Goal: Information Seeking & Learning: Learn about a topic

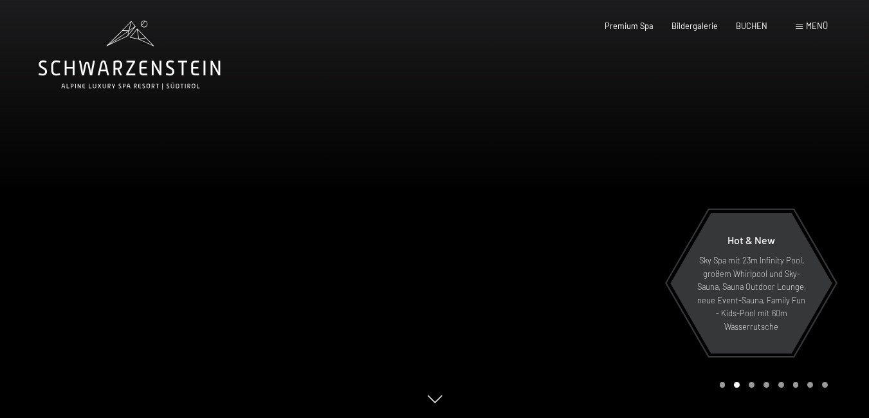
click at [802, 23] on div "Menü" at bounding box center [812, 27] width 32 height 12
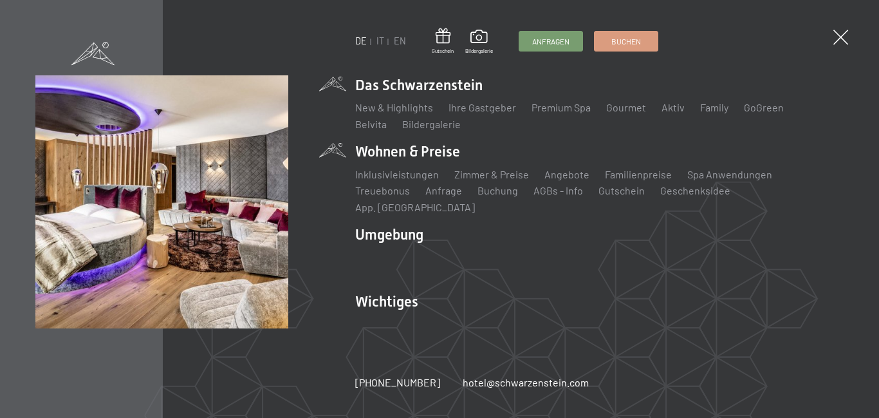
click at [450, 158] on li "Wohnen & Preise Inklusivleistungen Zimmer & Preise Liste Angebote Liste Familie…" at bounding box center [599, 178] width 488 height 73
click at [414, 156] on li "Wohnen & Preise Inklusivleistungen Zimmer & Preise Liste Angebote Liste Familie…" at bounding box center [599, 178] width 488 height 73
click at [483, 176] on link "Zimmer & Preise" at bounding box center [491, 174] width 75 height 12
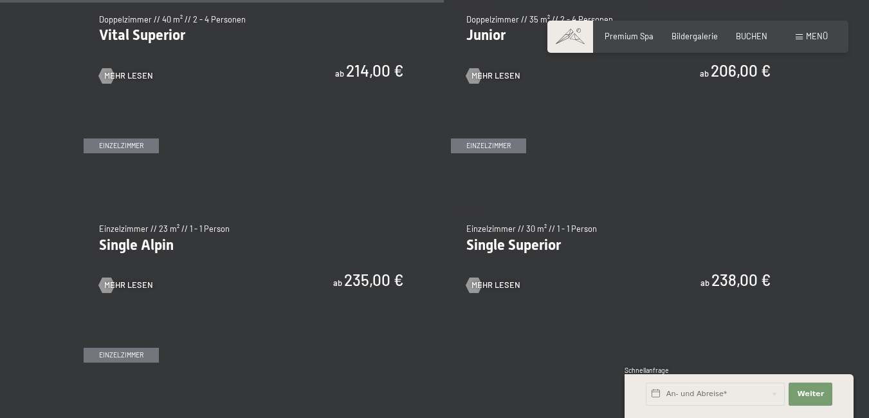
scroll to position [1609, 0]
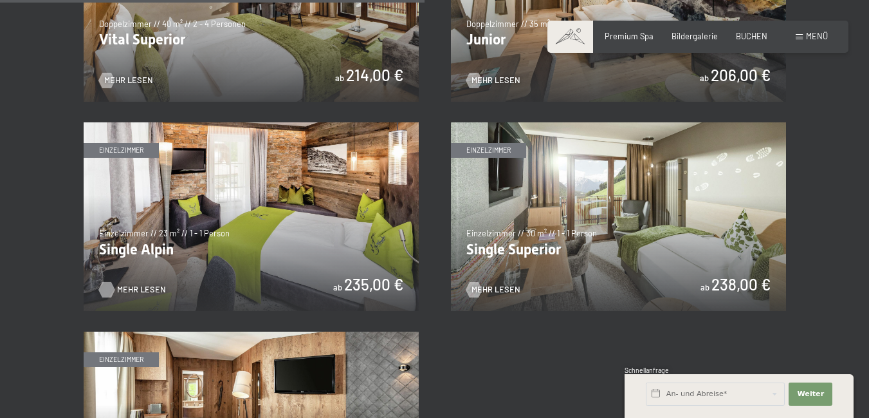
click at [111, 286] on div at bounding box center [106, 289] width 9 height 15
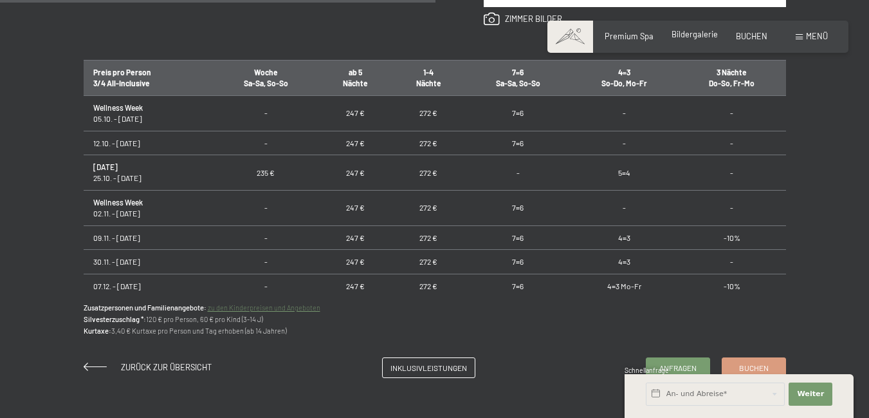
click at [694, 32] on span "Bildergalerie" at bounding box center [695, 34] width 46 height 10
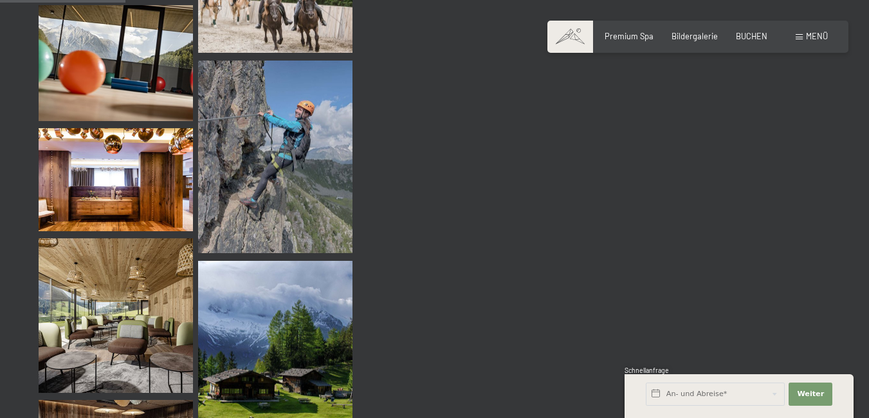
scroll to position [1673, 0]
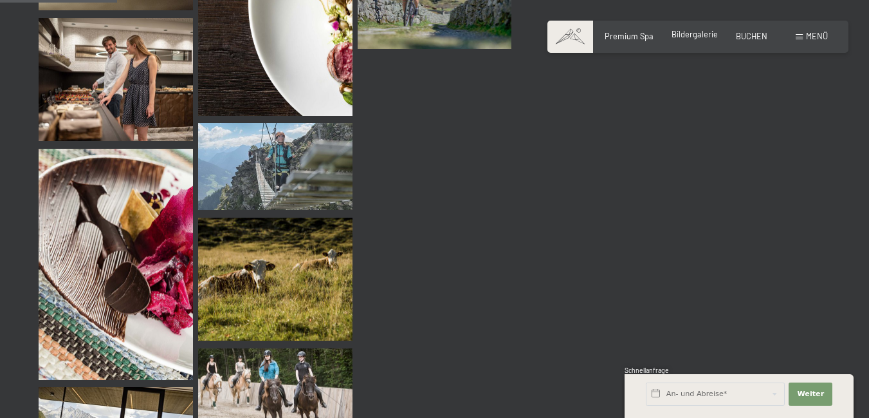
click at [692, 32] on span "Bildergalerie" at bounding box center [695, 34] width 46 height 10
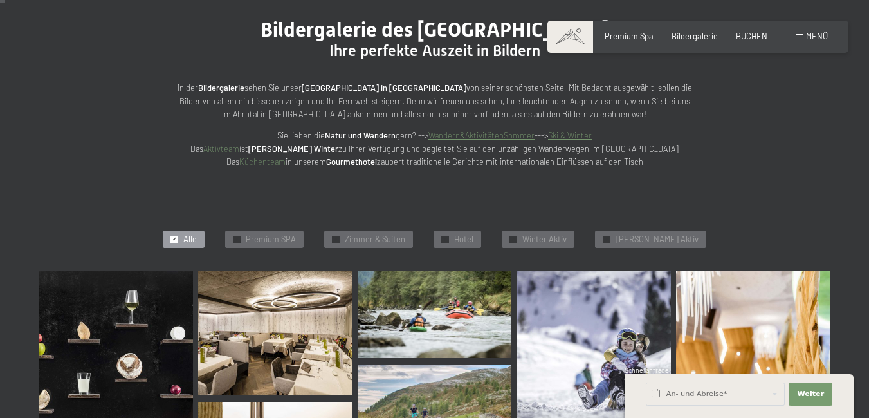
scroll to position [0, 0]
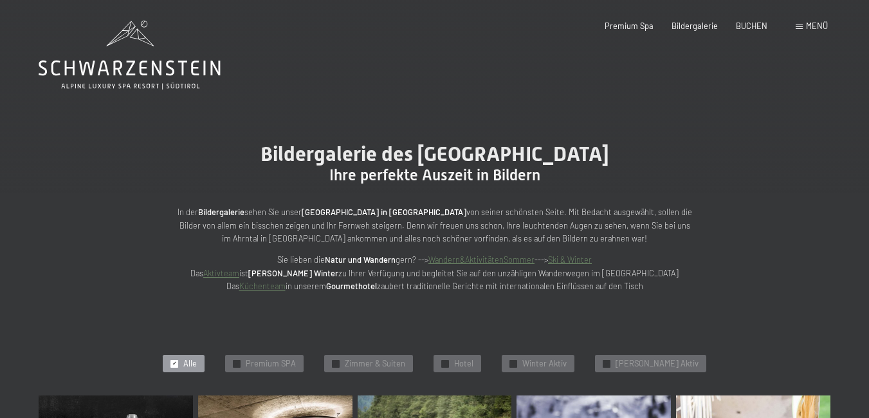
click at [268, 285] on link "Küchenteam" at bounding box center [262, 286] width 46 height 10
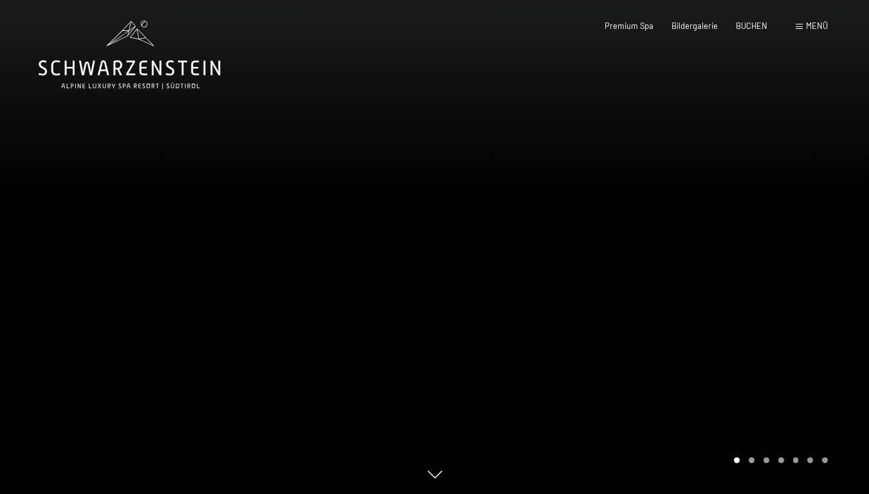
click at [801, 24] on span at bounding box center [799, 27] width 7 height 6
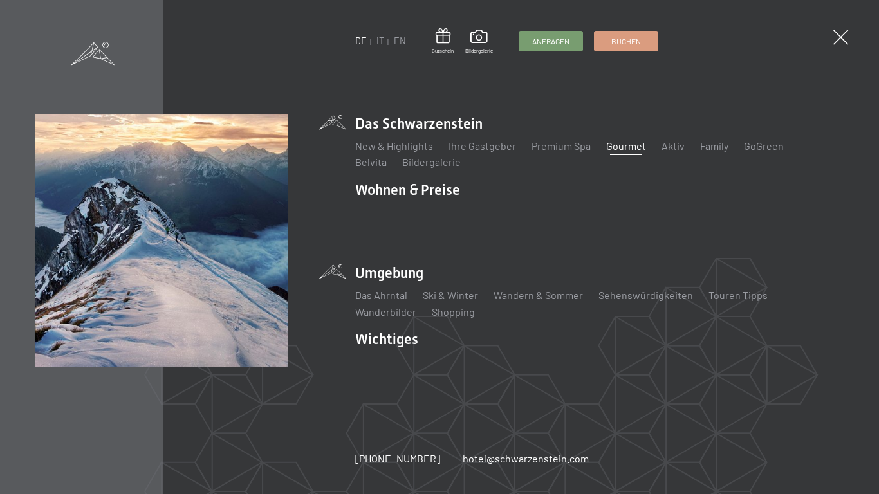
click at [378, 263] on li "Umgebung Das Ahrntal Ski & Winter Skifahren Skischule Wandern & [PERSON_NAME] W…" at bounding box center [599, 291] width 488 height 56
click at [406, 263] on li "Umgebung Das Ahrntal Ski & Winter Skifahren Skischule Wandern & [PERSON_NAME] W…" at bounding box center [599, 291] width 488 height 56
click at [406, 263] on li "Umgebung Das Ahrntal Ski & Winter Skifahren Skischule Wandern & Sommer Wandern …" at bounding box center [599, 291] width 488 height 56
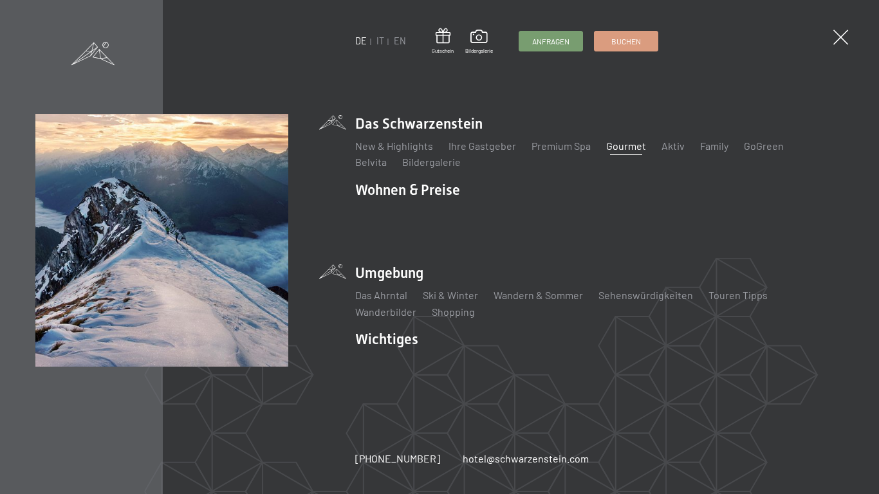
click at [405, 263] on li "Umgebung Das Ahrntal Ski & Winter Skifahren Skischule Wandern & Sommer Wandern …" at bounding box center [599, 291] width 488 height 56
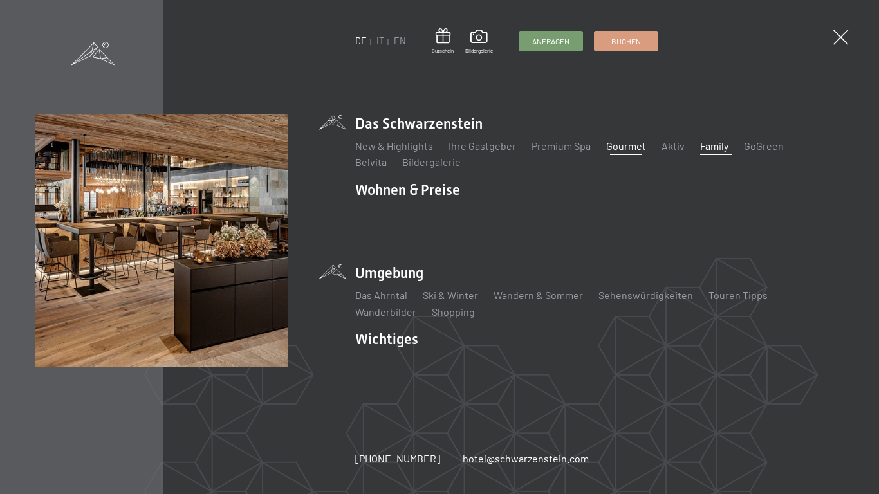
click at [706, 151] on link "Family" at bounding box center [714, 146] width 28 height 12
